Goal: Task Accomplishment & Management: Use online tool/utility

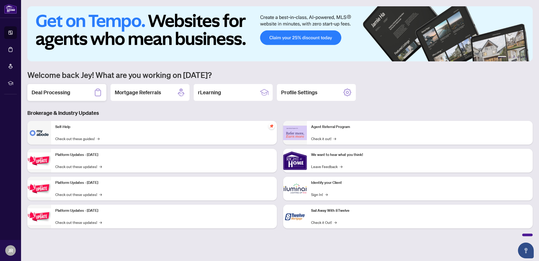
click at [54, 93] on h2 "Deal Processing" at bounding box center [51, 92] width 39 height 7
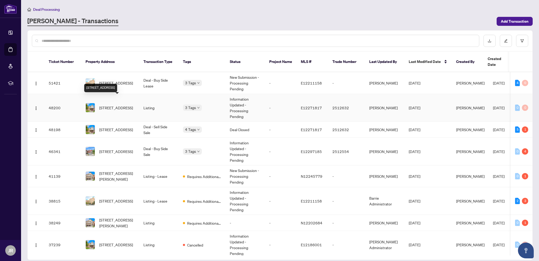
click at [110, 105] on span "[STREET_ADDRESS]" at bounding box center [116, 108] width 34 height 6
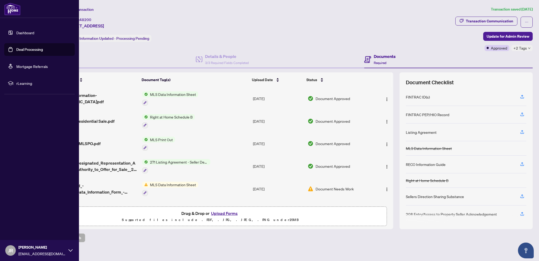
click at [24, 48] on link "Deal Processing" at bounding box center [29, 49] width 27 height 5
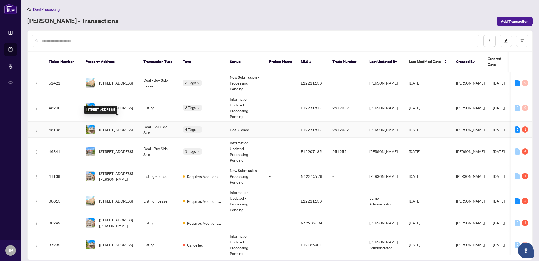
click at [111, 127] on span "[STREET_ADDRESS]" at bounding box center [116, 130] width 34 height 6
